Goal: Task Accomplishment & Management: Use online tool/utility

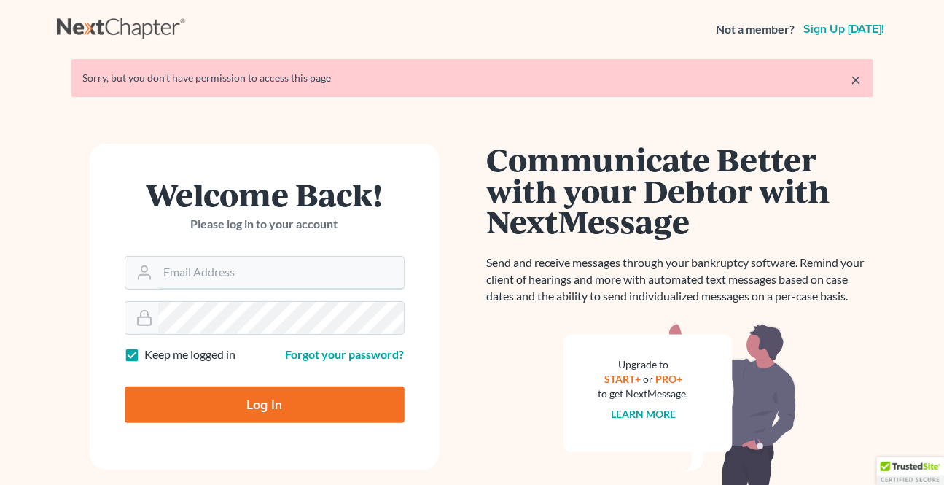
type input "[EMAIL_ADDRESS][DOMAIN_NAME]"
click at [296, 201] on input "Log In" at bounding box center [265, 405] width 280 height 36
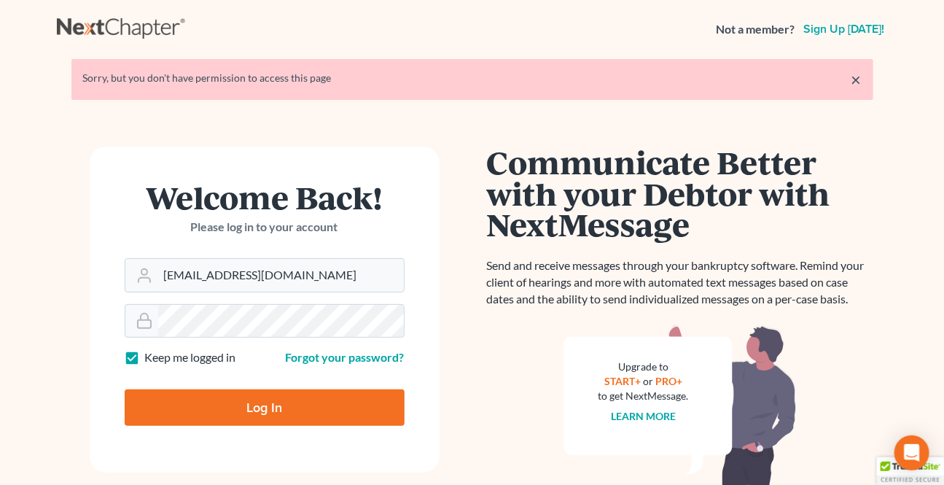
type input "Thinking..."
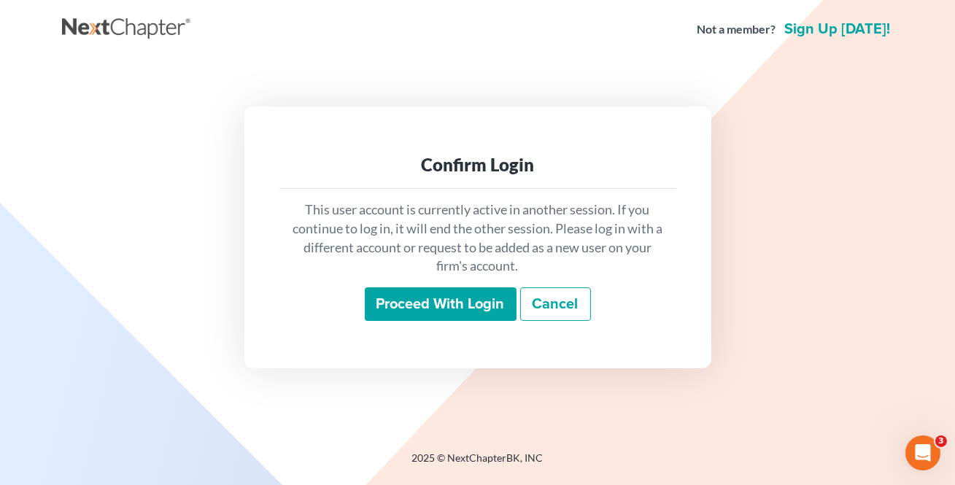
drag, startPoint x: 430, startPoint y: 319, endPoint x: 424, endPoint y: 310, distance: 10.8
click at [426, 313] on input "Proceed with login" at bounding box center [441, 304] width 152 height 34
